Goal: Task Accomplishment & Management: Use online tool/utility

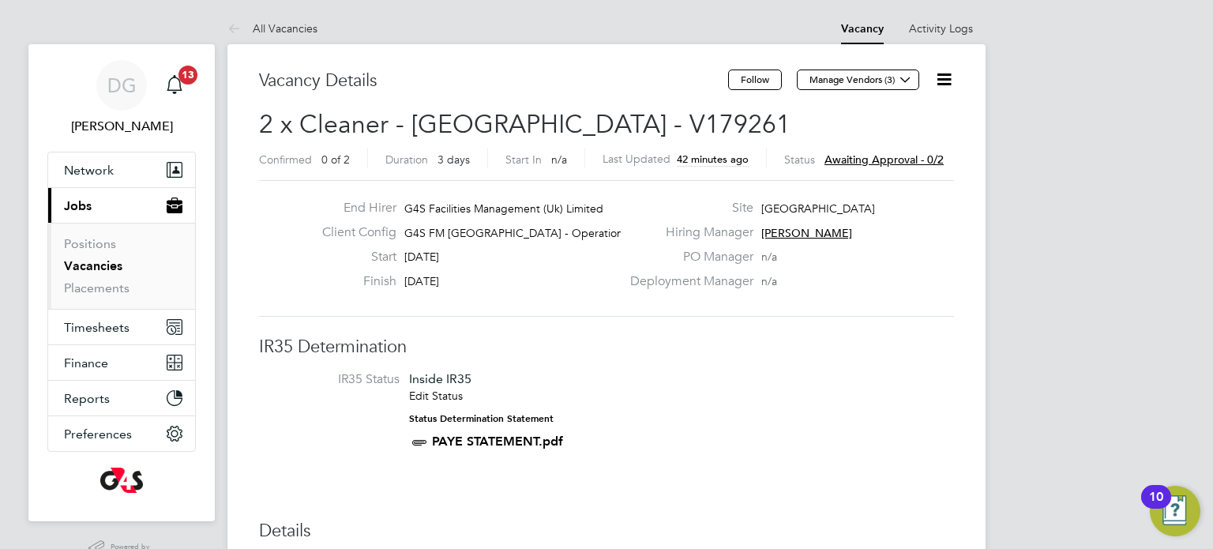
click at [947, 78] on icon at bounding box center [944, 80] width 20 height 20
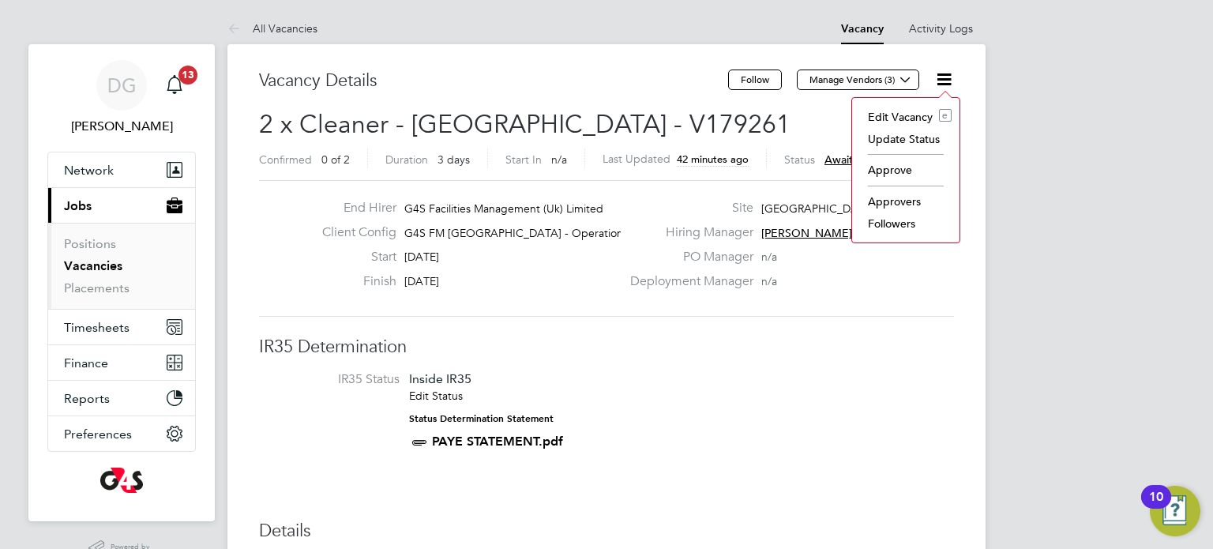
scroll to position [0, 3]
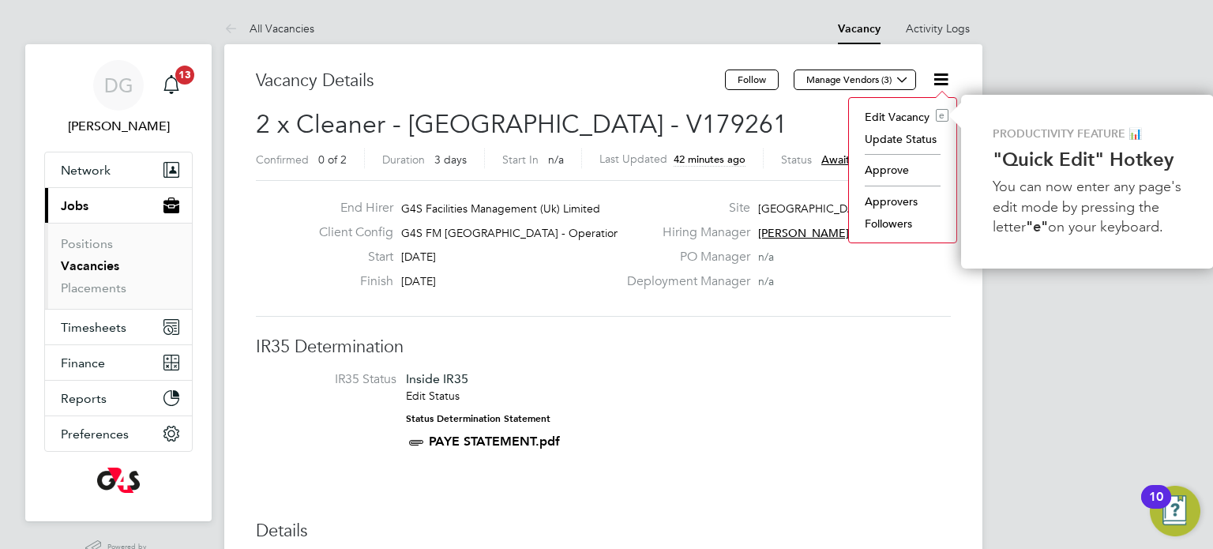
click at [880, 173] on li "Approve" at bounding box center [903, 170] width 92 height 22
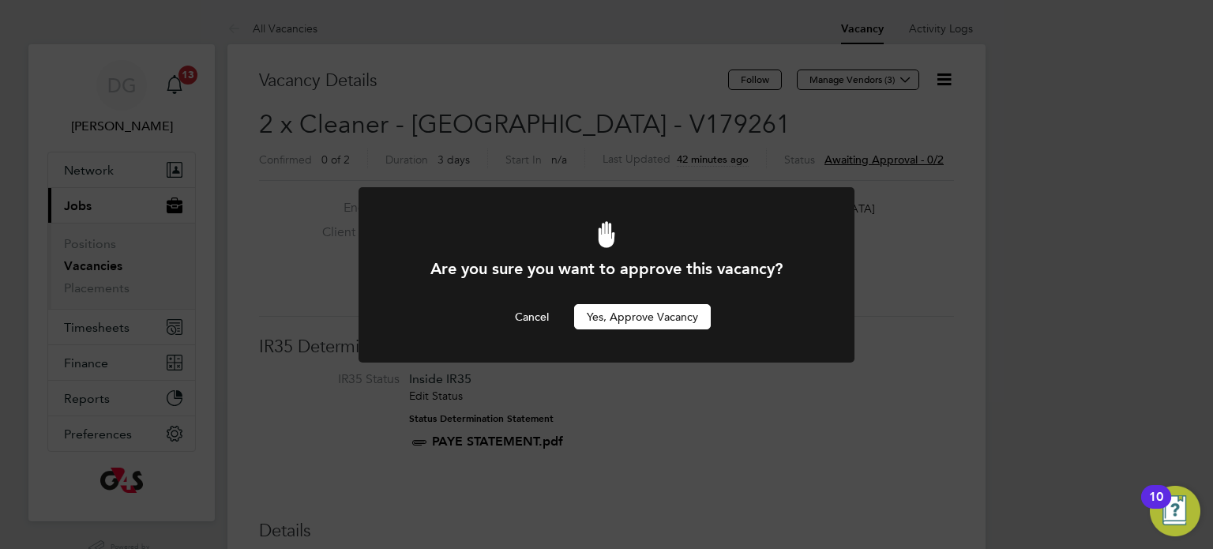
scroll to position [0, 0]
click at [644, 323] on button "Yes, Approve Vacancy" at bounding box center [642, 316] width 137 height 25
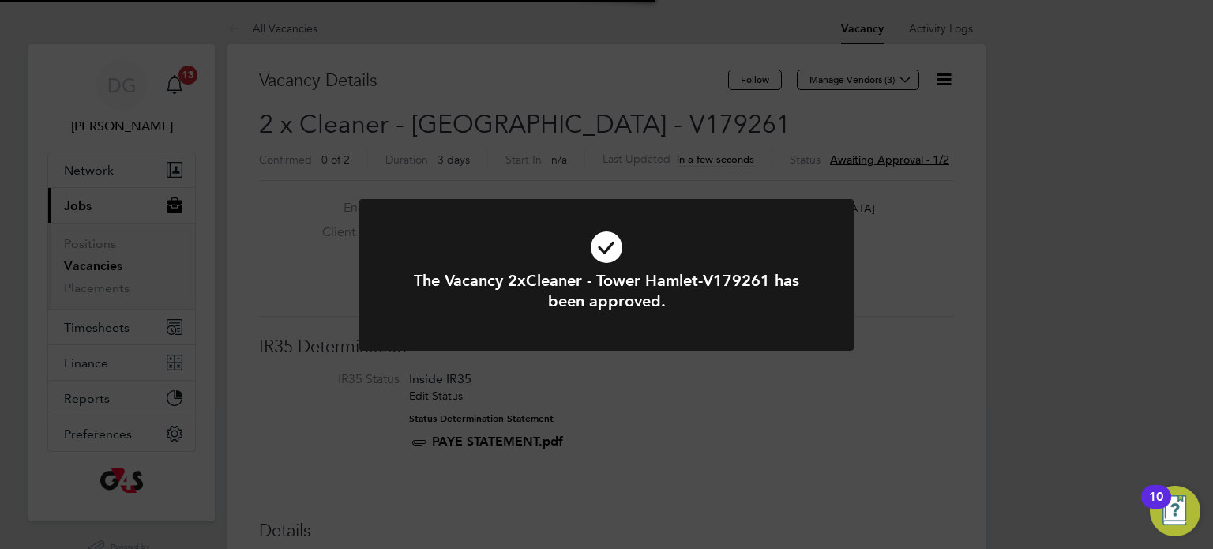
scroll to position [47, 111]
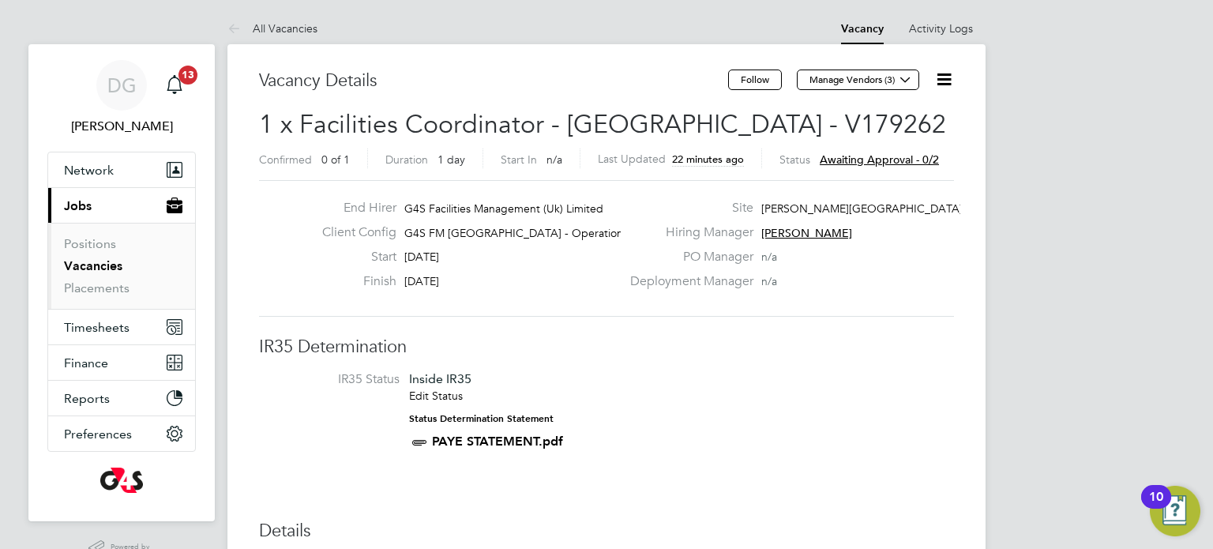
click at [949, 80] on icon at bounding box center [944, 80] width 20 height 20
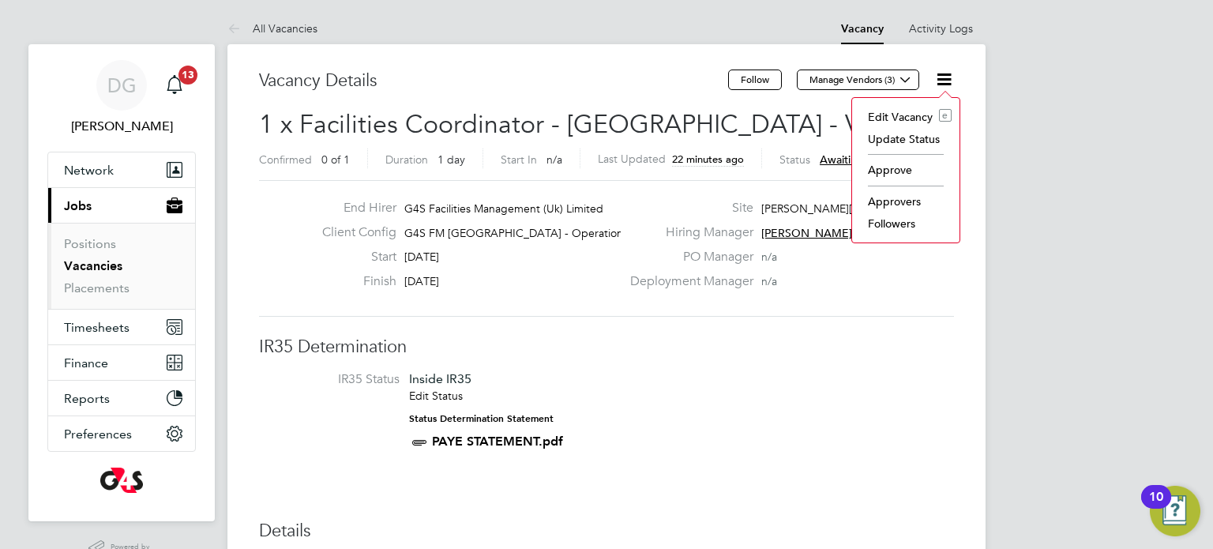
click at [897, 171] on li "Approve" at bounding box center [906, 170] width 92 height 22
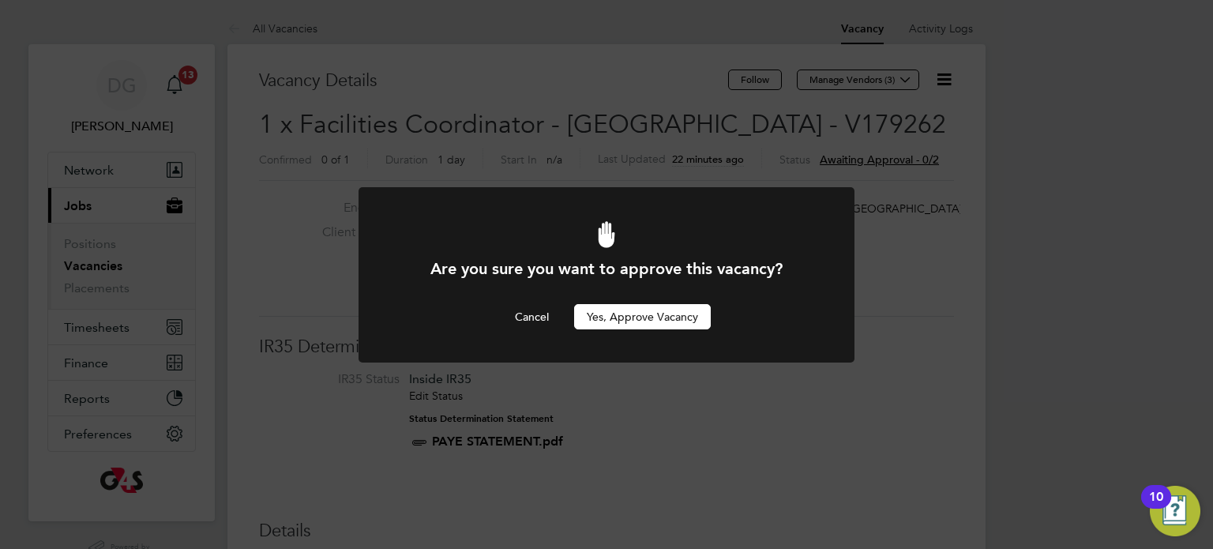
click at [626, 313] on button "Yes, Approve Vacancy" at bounding box center [642, 316] width 137 height 25
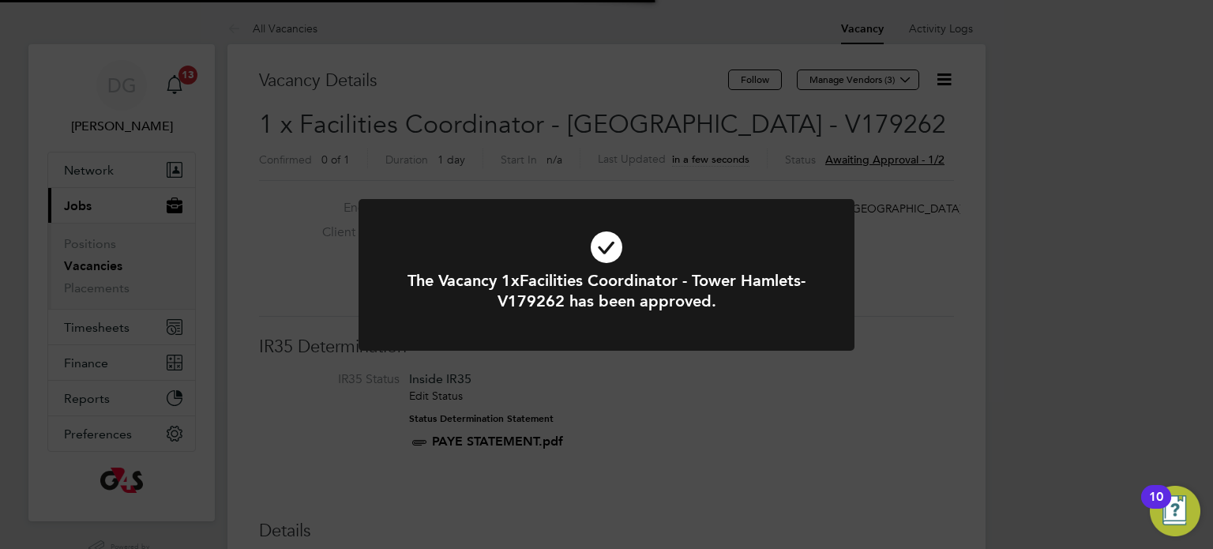
scroll to position [47, 111]
